Goal: Find specific page/section: Find specific page/section

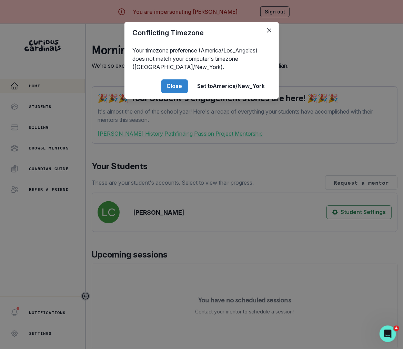
click at [171, 238] on div "Conflicting Timezone Your timezone preference (America/Los_Angeles) does not ma…" at bounding box center [201, 174] width 403 height 349
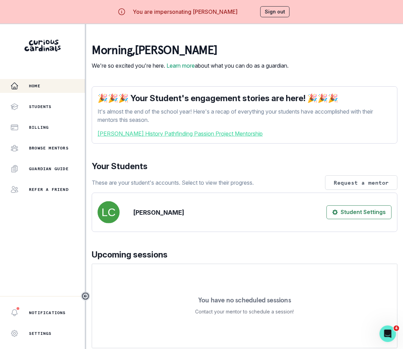
scroll to position [87, 0]
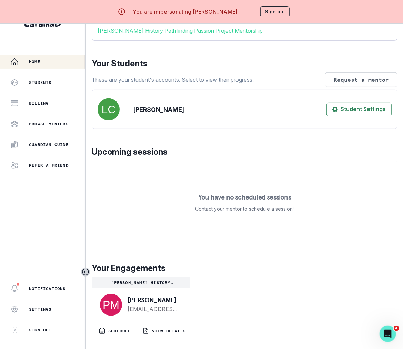
click at [170, 337] on button "VIEW DETAILS" at bounding box center [164, 330] width 52 height 19
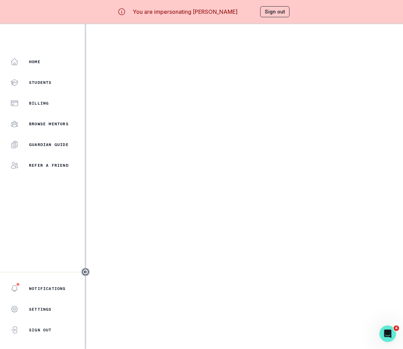
scroll to position [1, 0]
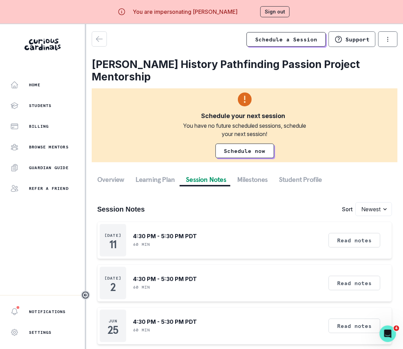
click at [201, 175] on button "Session Notes" at bounding box center [205, 179] width 51 height 12
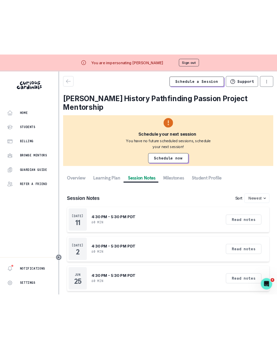
scroll to position [10, 0]
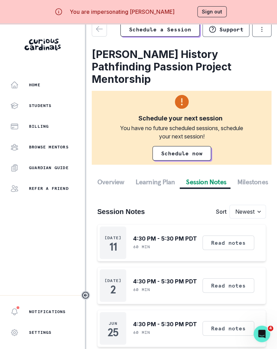
click at [199, 12] on button "Sign out" at bounding box center [211, 11] width 29 height 11
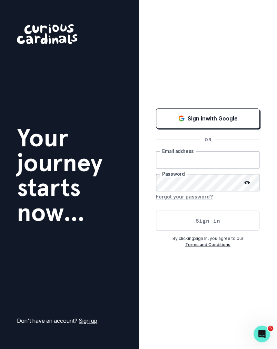
type input "[PERSON_NAME][EMAIL_ADDRESS][DOMAIN_NAME]"
click at [204, 223] on button "Sign in" at bounding box center [208, 220] width 104 height 20
